Goal: Information Seeking & Learning: Check status

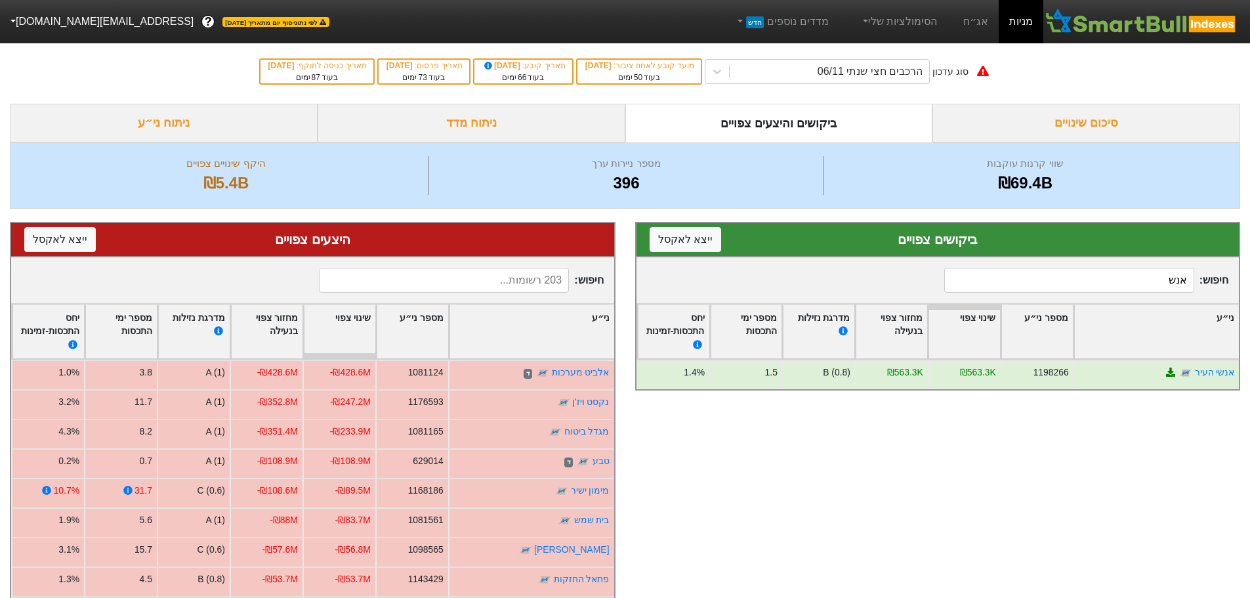
click at [1045, 286] on input "אנש" at bounding box center [1069, 280] width 250 height 25
click at [1046, 287] on input "אנש" at bounding box center [1069, 280] width 250 height 25
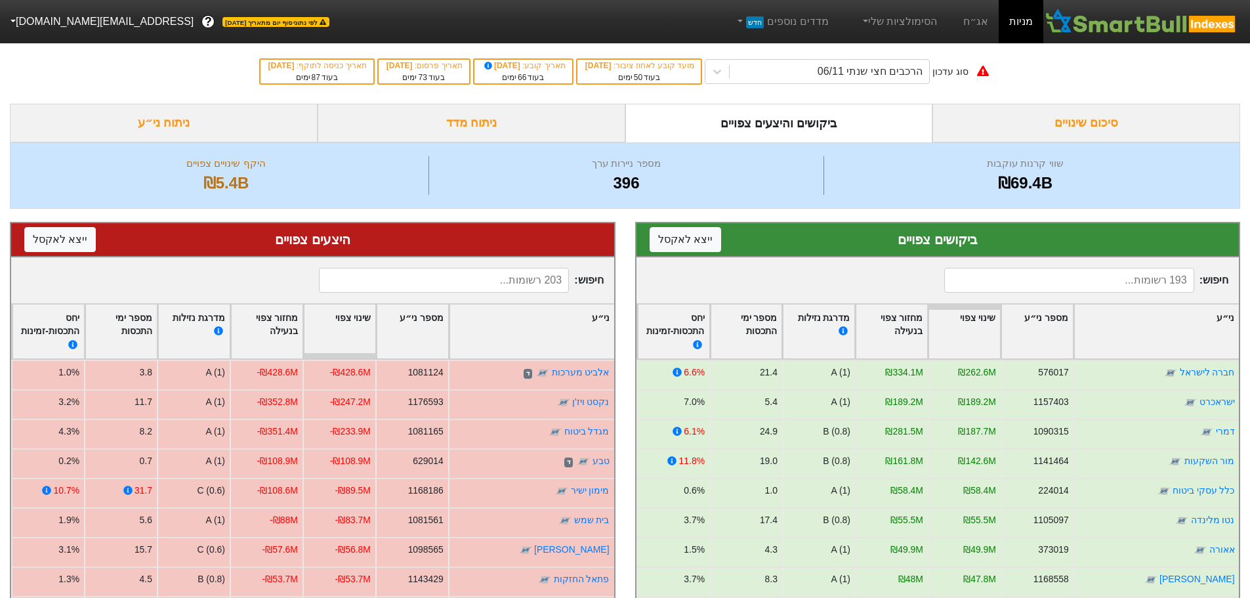
click at [1097, 123] on div "סיכום שינויים" at bounding box center [1086, 123] width 308 height 39
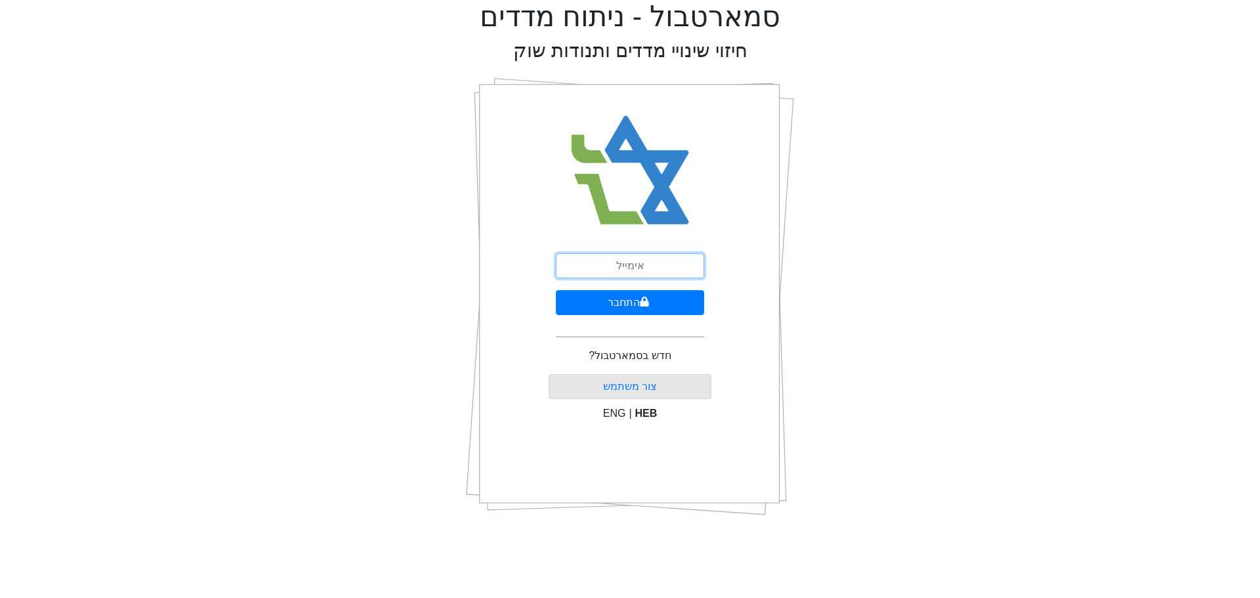
click at [642, 263] on input "email" at bounding box center [630, 265] width 148 height 25
type input "[EMAIL_ADDRESS][DOMAIN_NAME]"
click at [676, 303] on button "התחבר" at bounding box center [630, 302] width 148 height 25
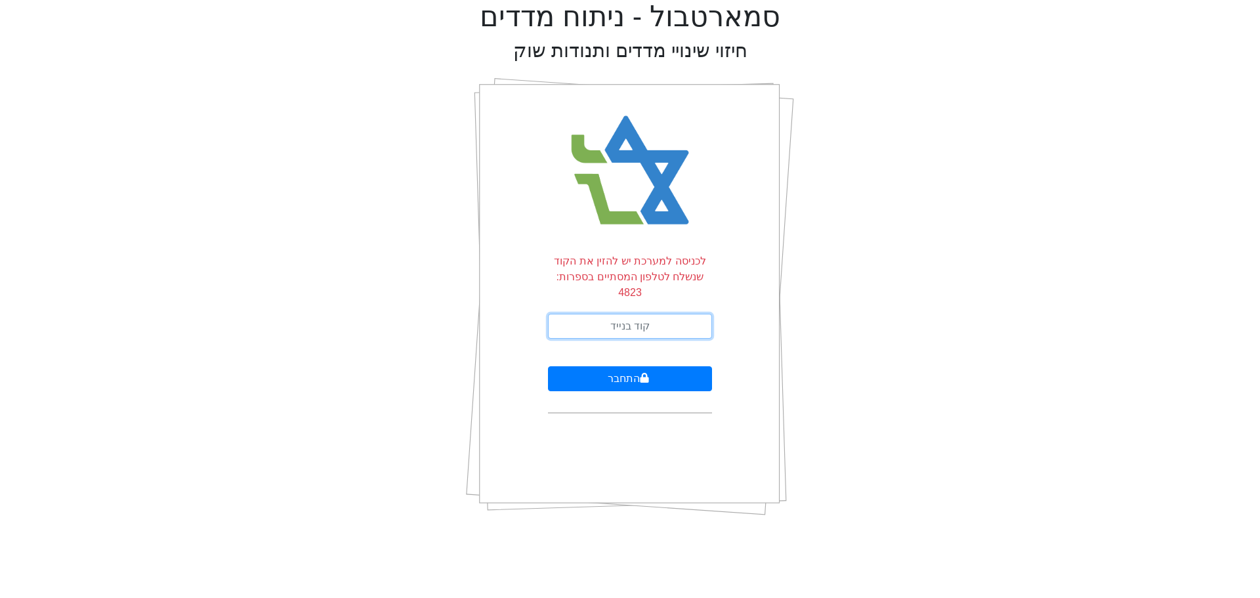
click at [623, 314] on input "text" at bounding box center [630, 326] width 164 height 25
type input "589181"
click at [548, 366] on button "התחבר" at bounding box center [630, 378] width 164 height 25
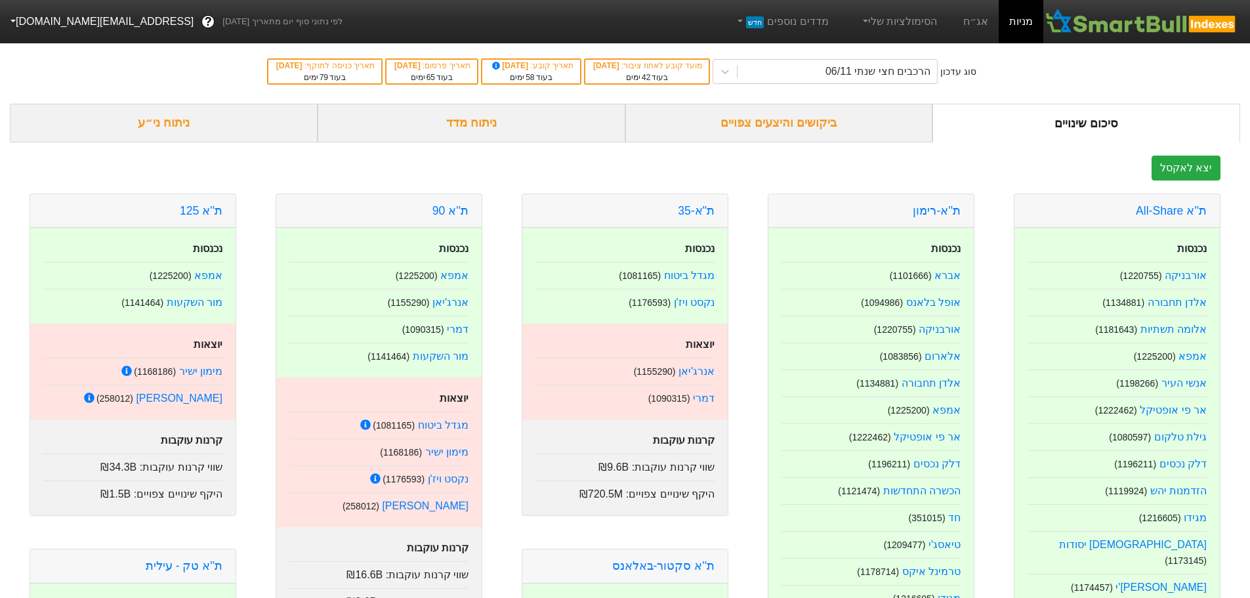
click at [762, 127] on div "ביקושים והיצעים צפויים" at bounding box center [779, 123] width 308 height 39
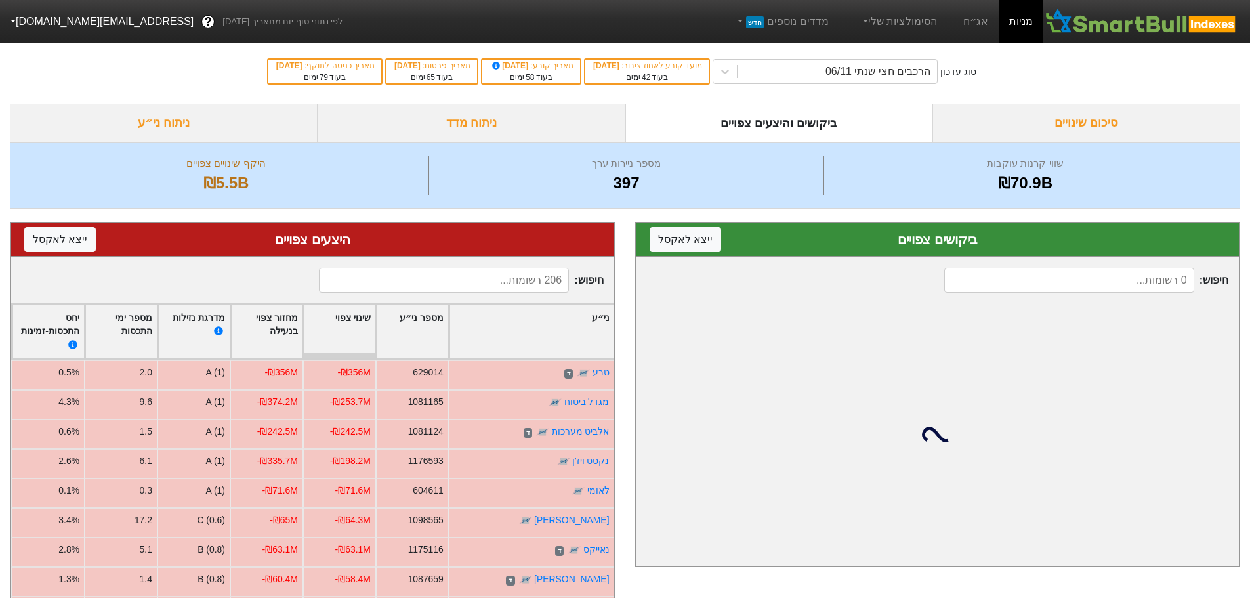
click at [1087, 129] on div "סיכום שינויים" at bounding box center [1086, 123] width 308 height 39
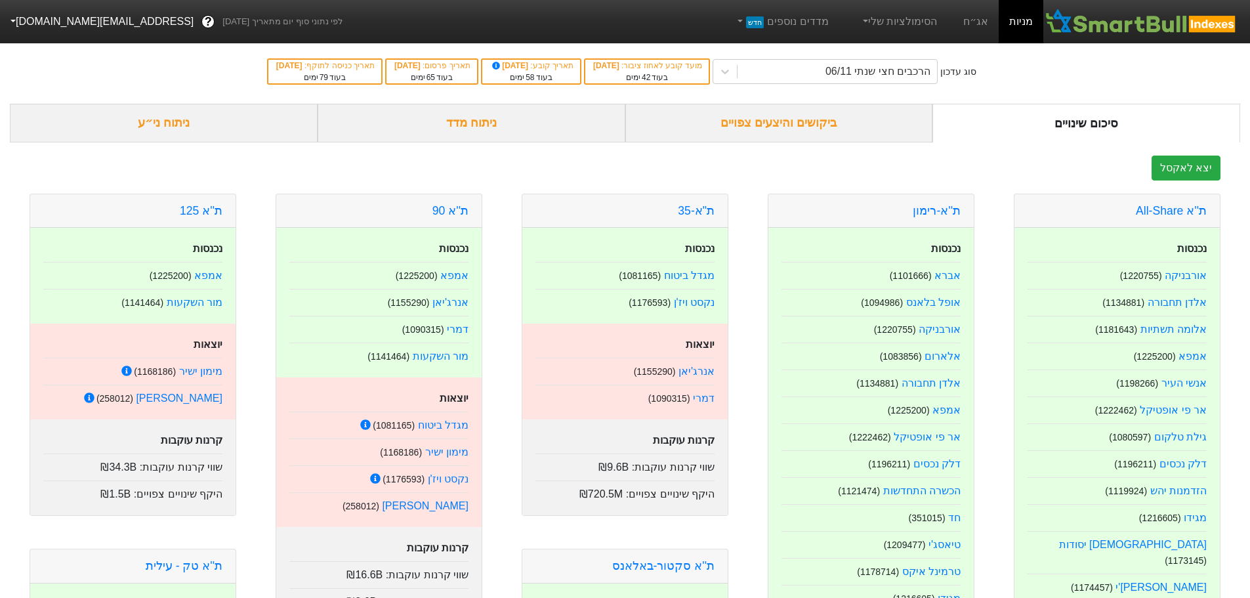
click at [1110, 123] on div "סיכום שינויים" at bounding box center [1086, 123] width 308 height 39
click at [767, 123] on div "ביקושים והיצעים צפויים" at bounding box center [779, 123] width 308 height 39
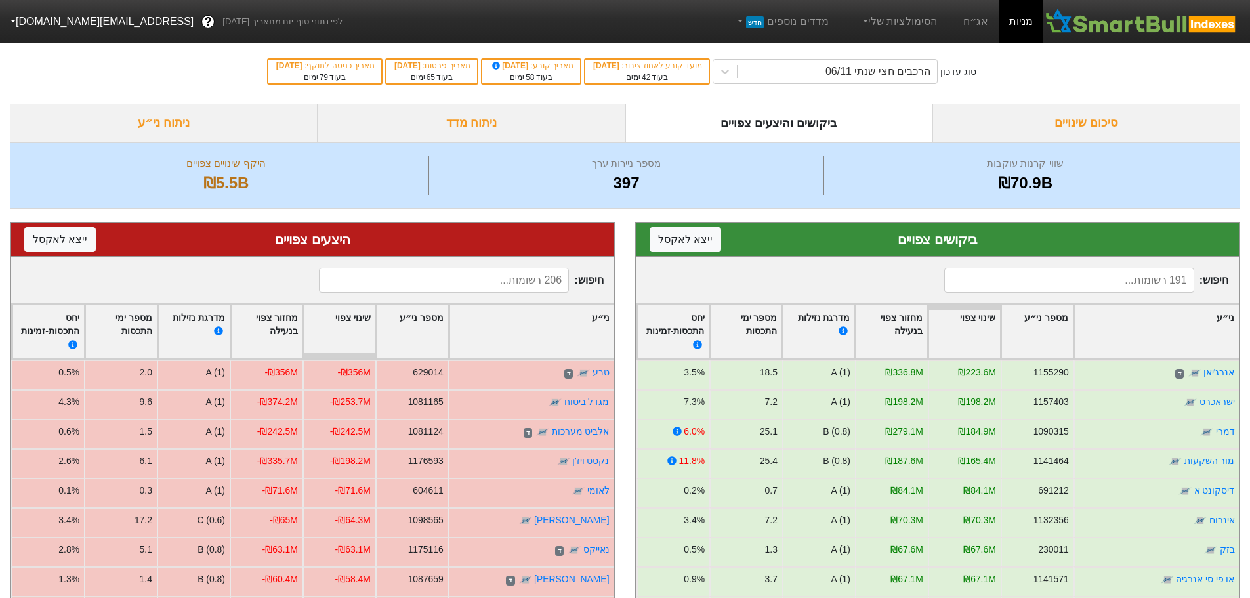
click at [1087, 128] on div "סיכום שינויים" at bounding box center [1086, 123] width 308 height 39
